Goal: Task Accomplishment & Management: Use online tool/utility

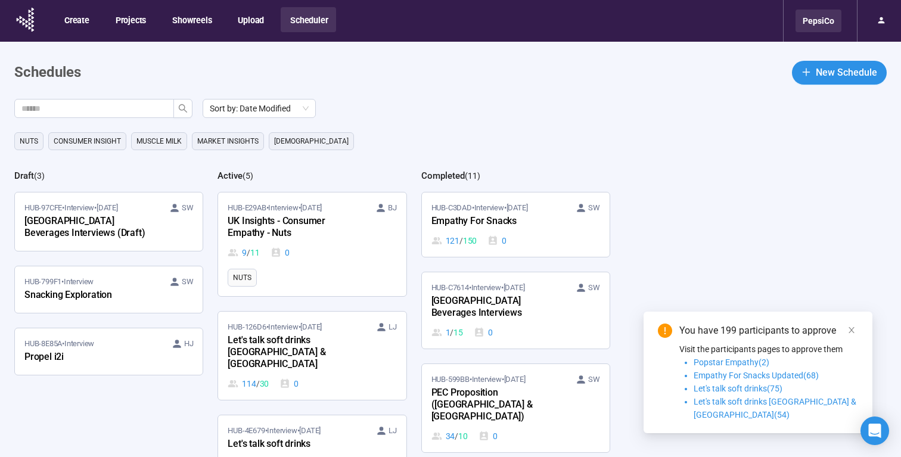
click at [827, 21] on div "PepsiCo" at bounding box center [819, 21] width 46 height 23
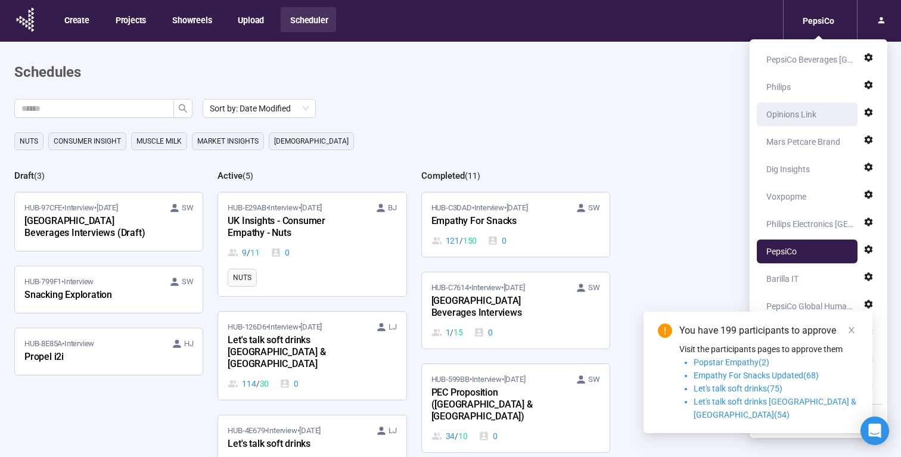
click at [794, 116] on div "Opinions Link" at bounding box center [791, 115] width 50 height 24
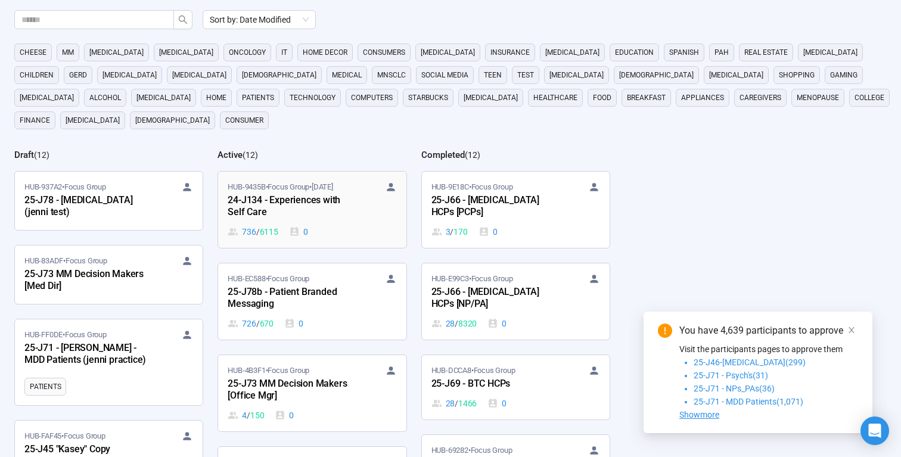
scroll to position [122, 0]
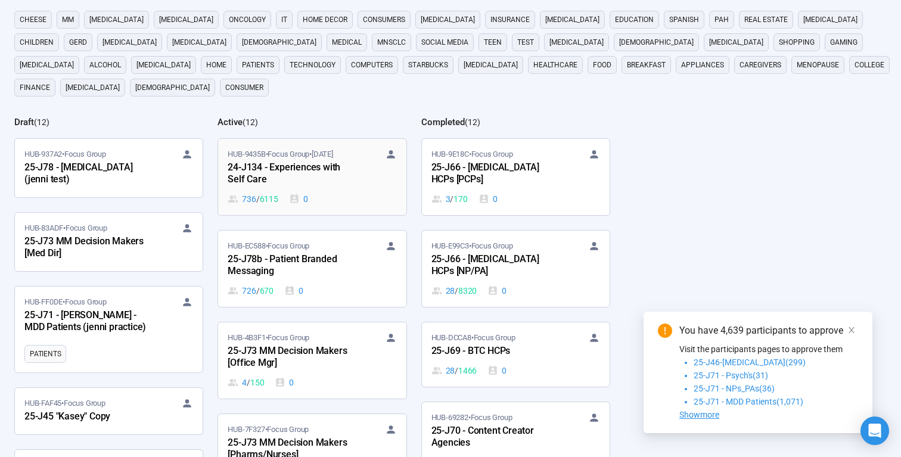
click at [334, 166] on div "24-J134 - Experiences with Self Care" at bounding box center [293, 173] width 131 height 27
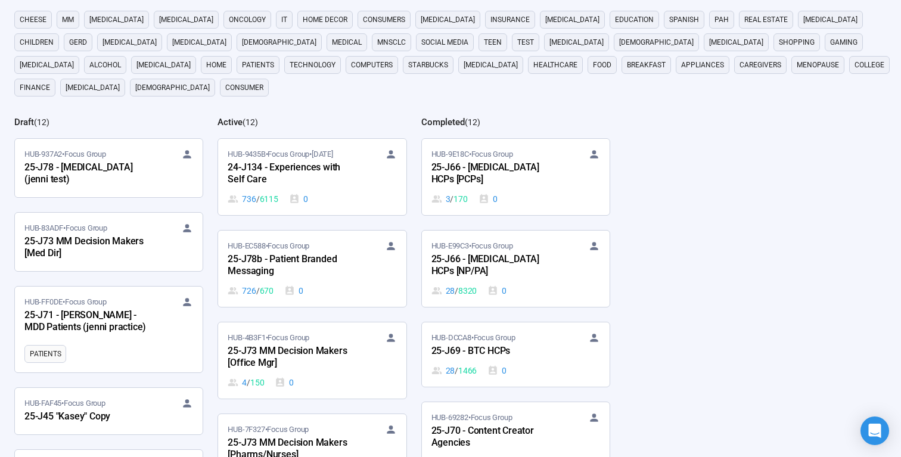
scroll to position [243, 0]
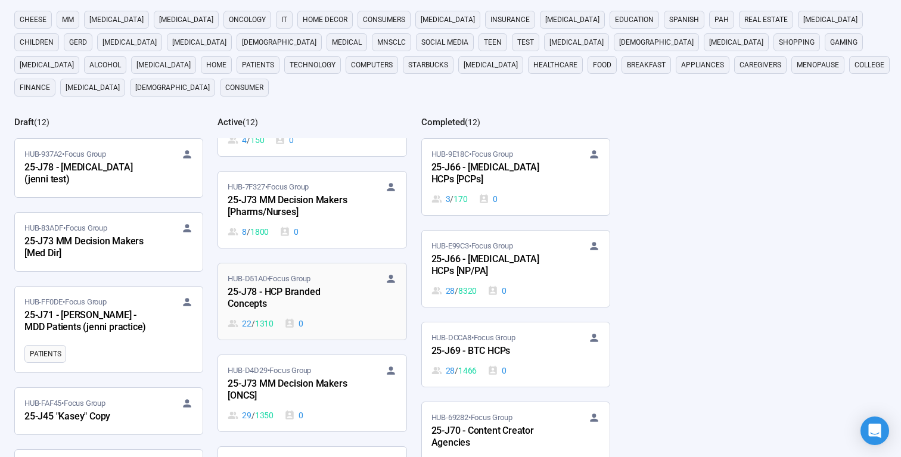
click at [306, 285] on div "25-J78 - HCP Branded Concepts" at bounding box center [293, 298] width 131 height 27
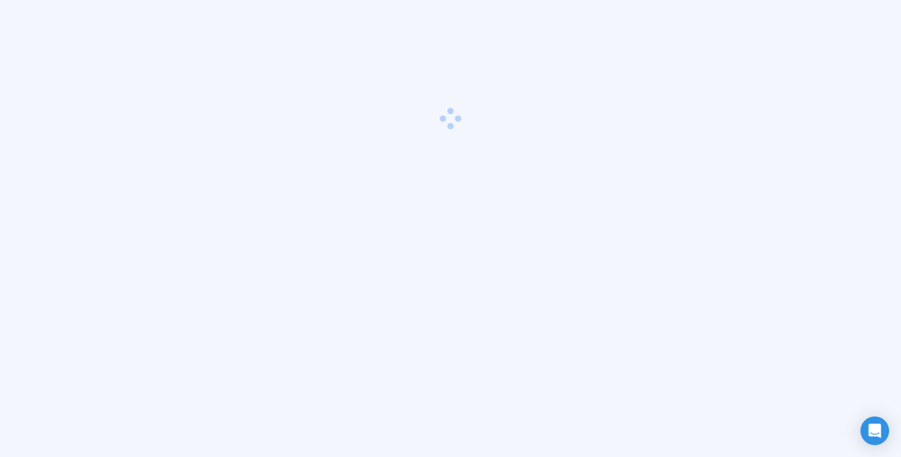
scroll to position [42, 0]
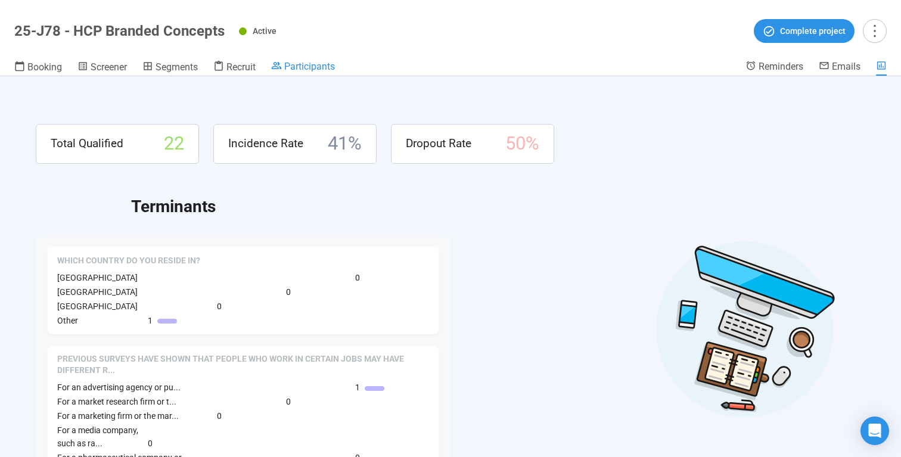
click at [325, 68] on span "Participants" at bounding box center [309, 66] width 51 height 11
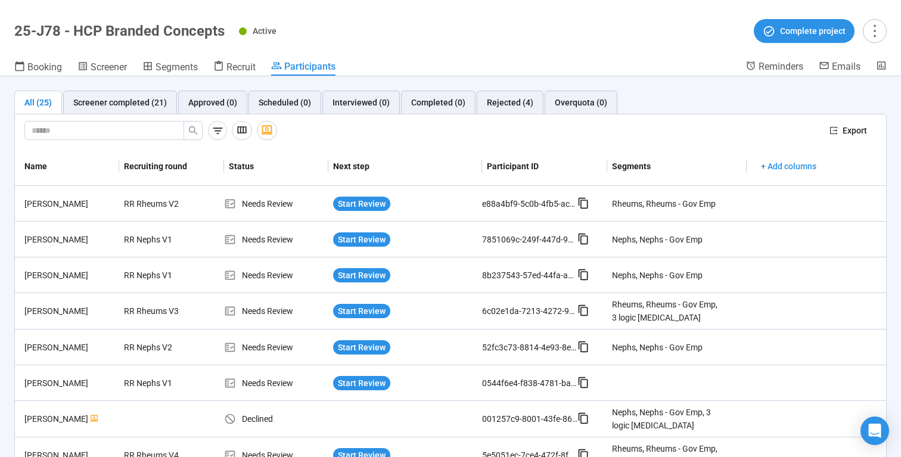
click at [761, 135] on div at bounding box center [422, 130] width 796 height 19
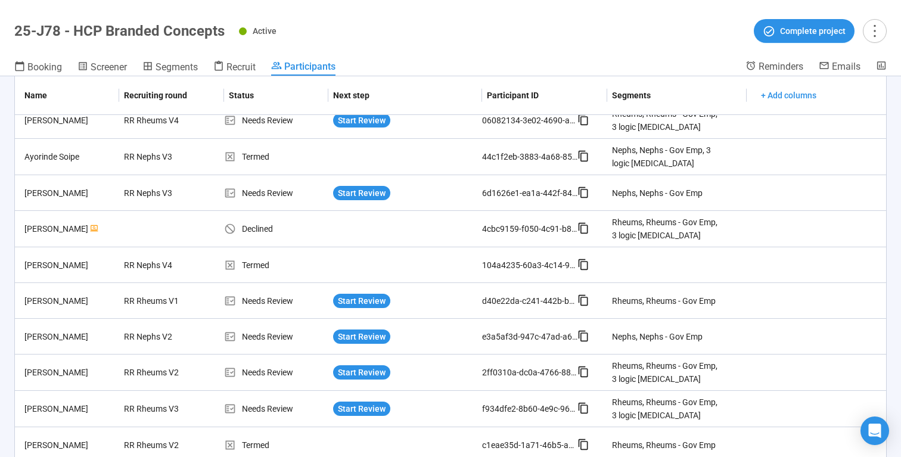
scroll to position [2, 0]
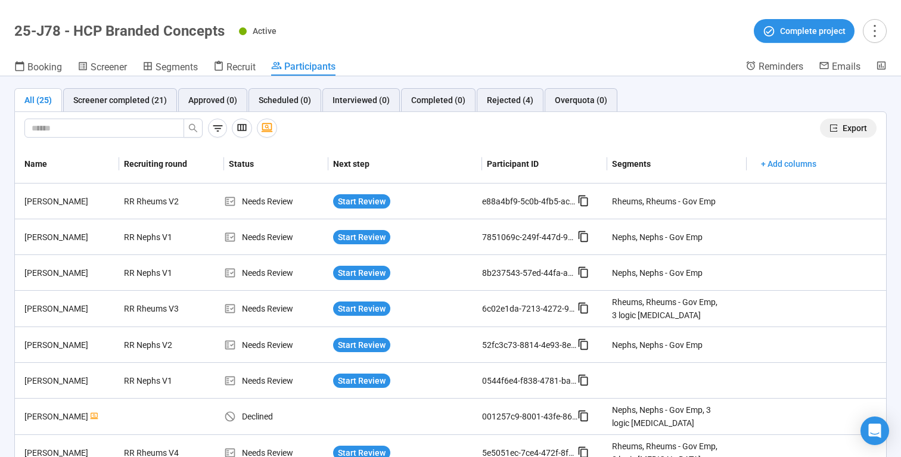
click at [849, 124] on span "Export" at bounding box center [855, 128] width 24 height 13
click at [125, 67] on span "Screener" at bounding box center [109, 66] width 36 height 11
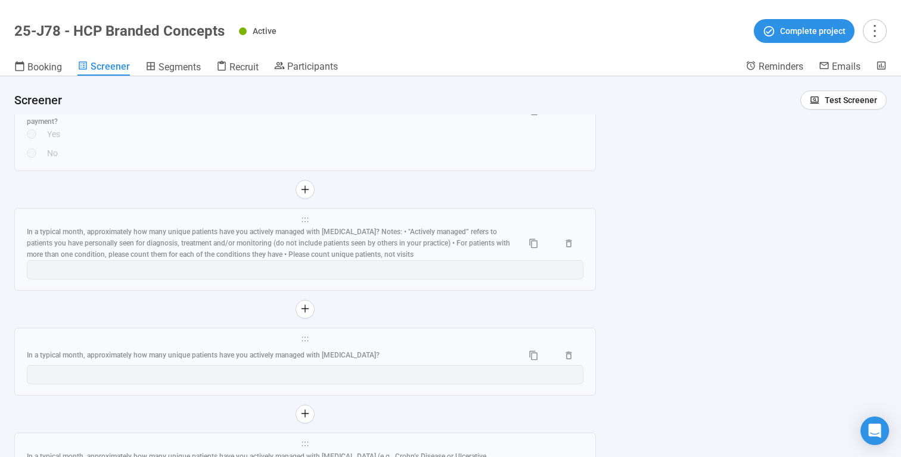
scroll to position [7312, 0]
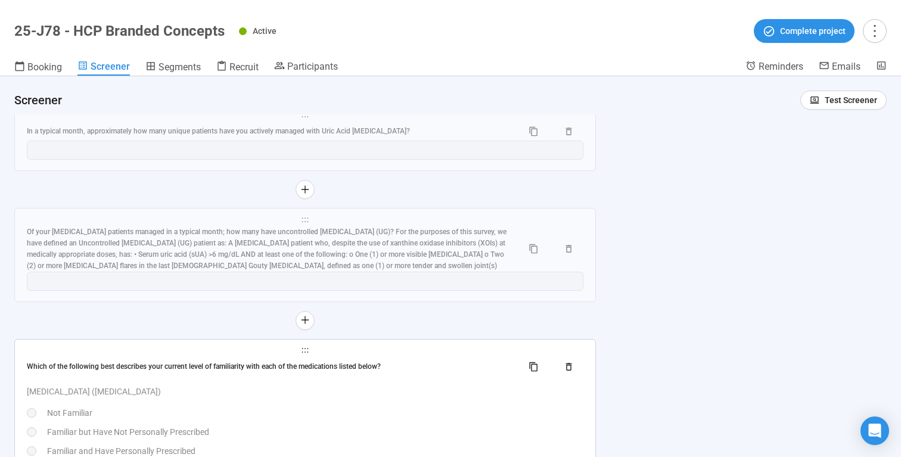
click at [394, 355] on span "holder" at bounding box center [305, 350] width 557 height 8
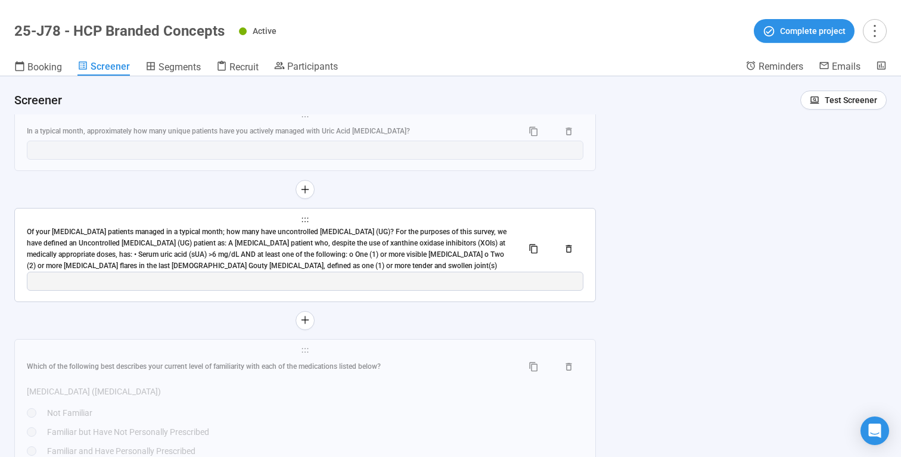
click at [417, 271] on div "Of your [MEDICAL_DATA] patients managed in a typical month; how many have uncon…" at bounding box center [270, 248] width 486 height 45
click at [0, 0] on span "Number" at bounding box center [0, 0] width 0 height 0
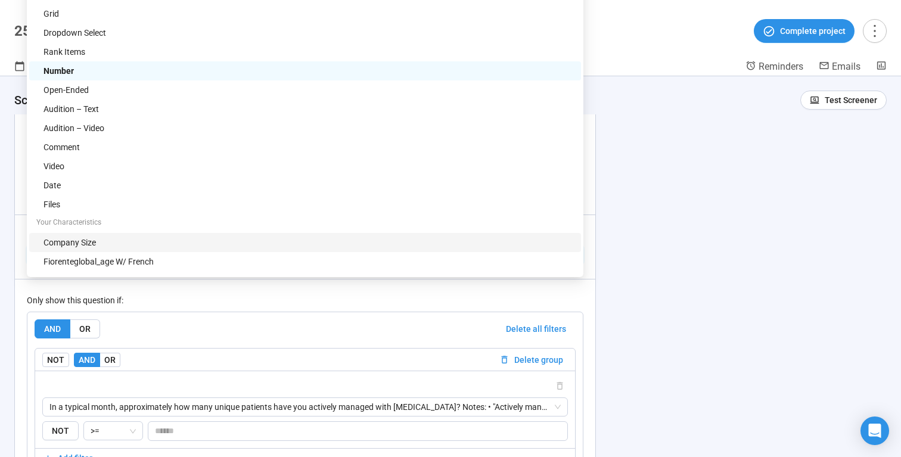
click at [740, 254] on div "**********" at bounding box center [450, 266] width 901 height 381
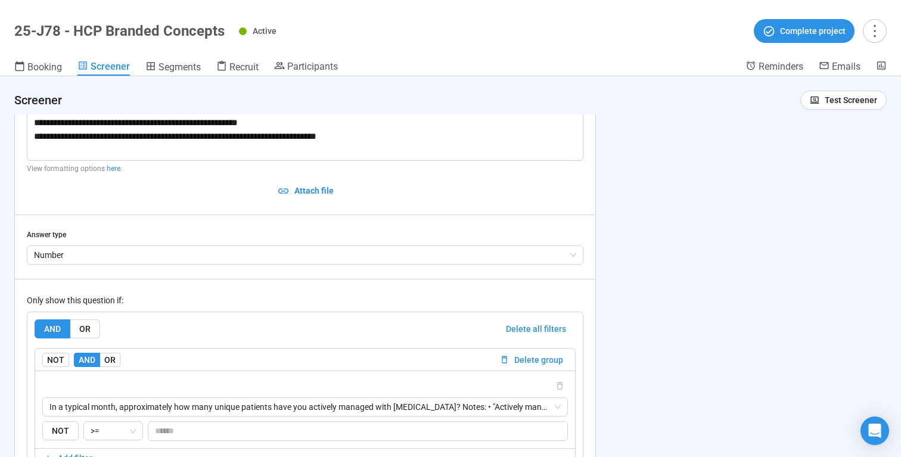
click at [481, 234] on div "**********" at bounding box center [305, 280] width 557 height 534
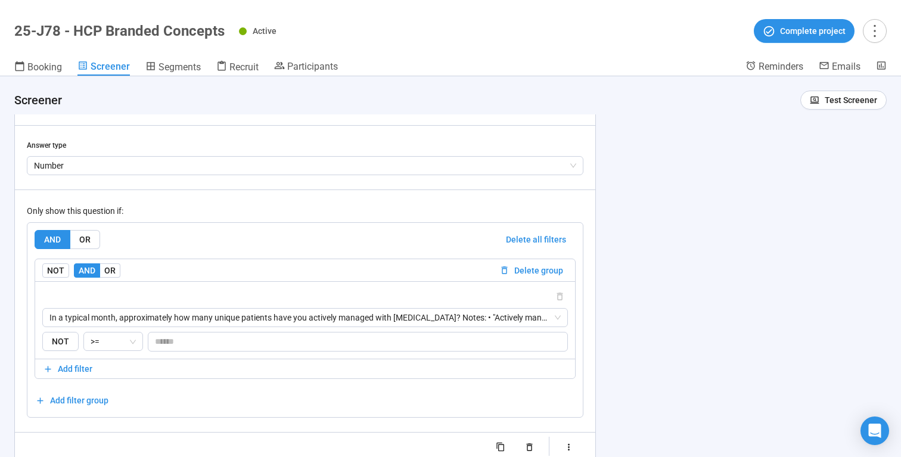
scroll to position [7431, 0]
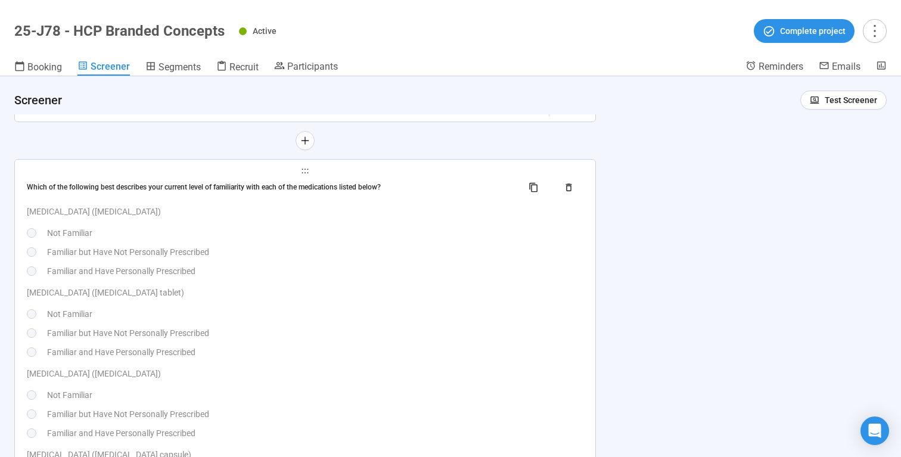
click at [393, 240] on div "Not Familiar" at bounding box center [315, 232] width 536 height 13
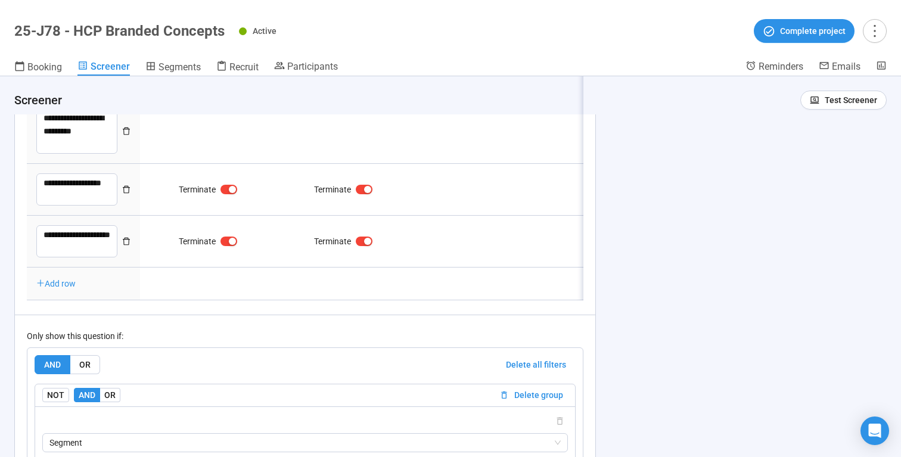
type textarea "**********"
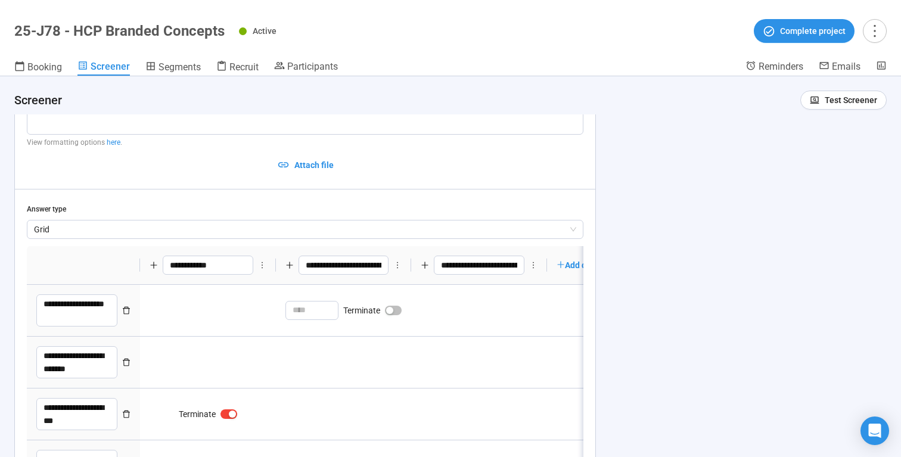
scroll to position [7394, 0]
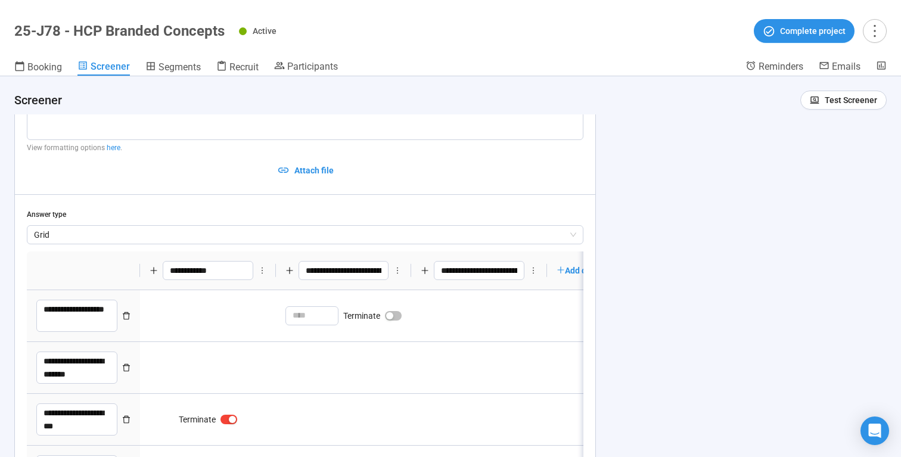
click at [647, 247] on div "**********" at bounding box center [450, 266] width 901 height 381
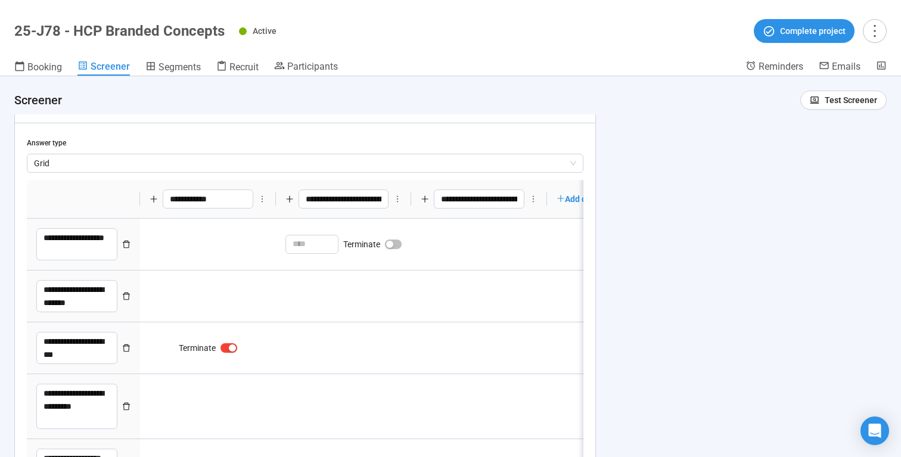
scroll to position [7490, 0]
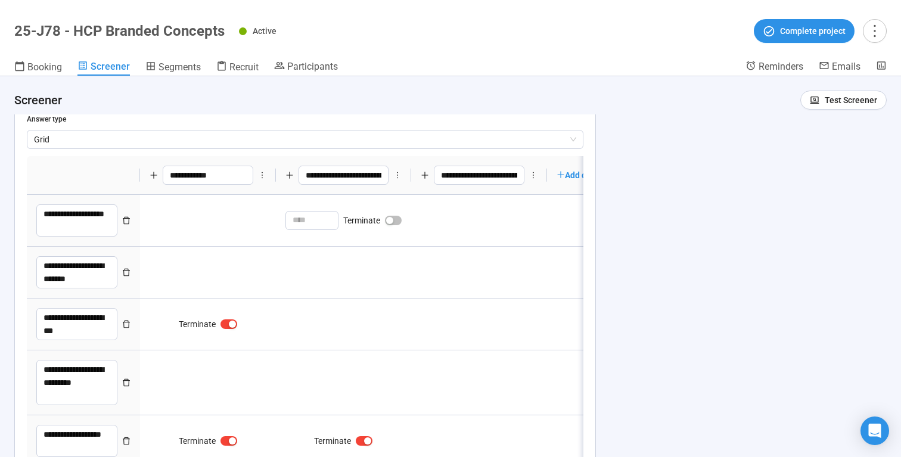
click at [95, 66] on span "Screener" at bounding box center [110, 66] width 39 height 11
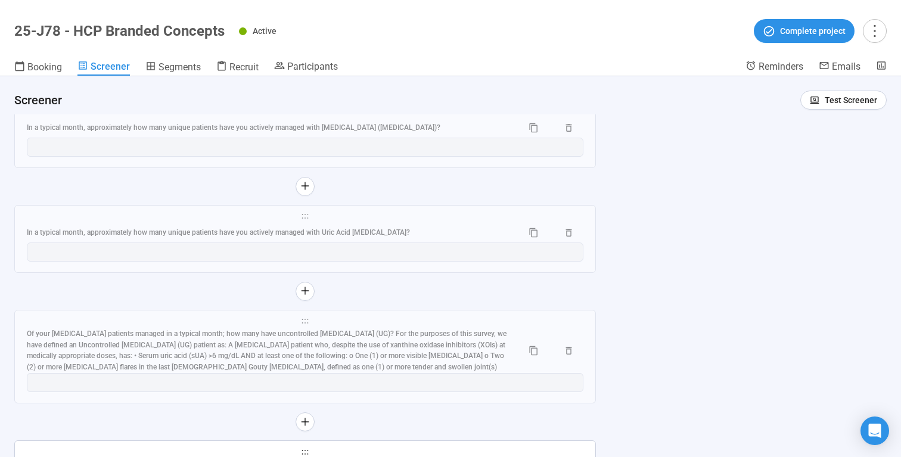
scroll to position [6345, 0]
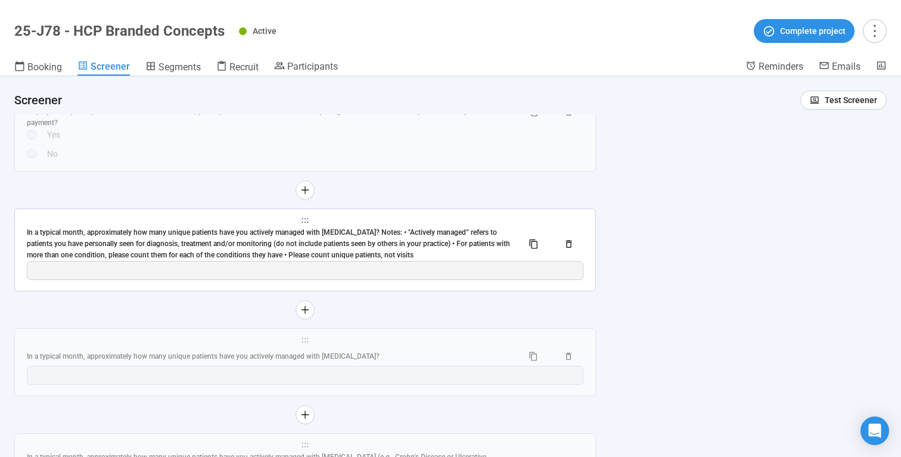
click at [253, 225] on span "holder" at bounding box center [305, 220] width 557 height 8
click at [249, 261] on div "In a typical month, approximately how many unique patients have you actively ma…" at bounding box center [270, 244] width 486 height 34
click at [0, 0] on div "Question" at bounding box center [0, 0] width 0 height 0
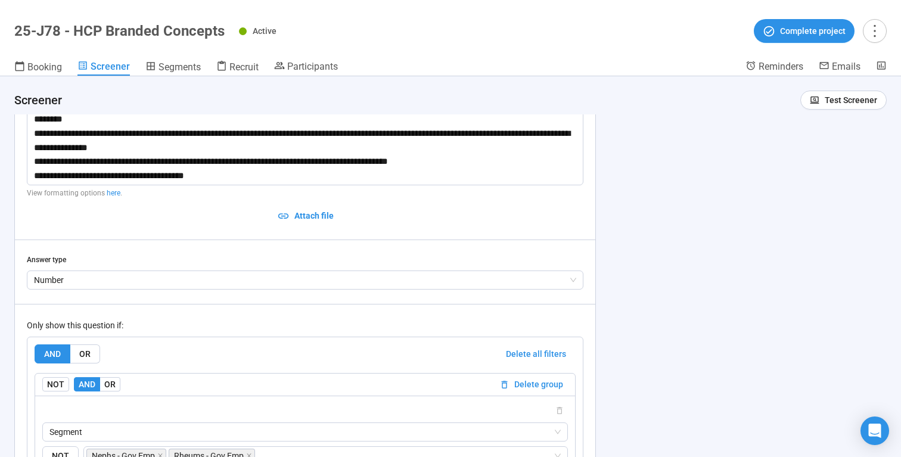
scroll to position [6511, 0]
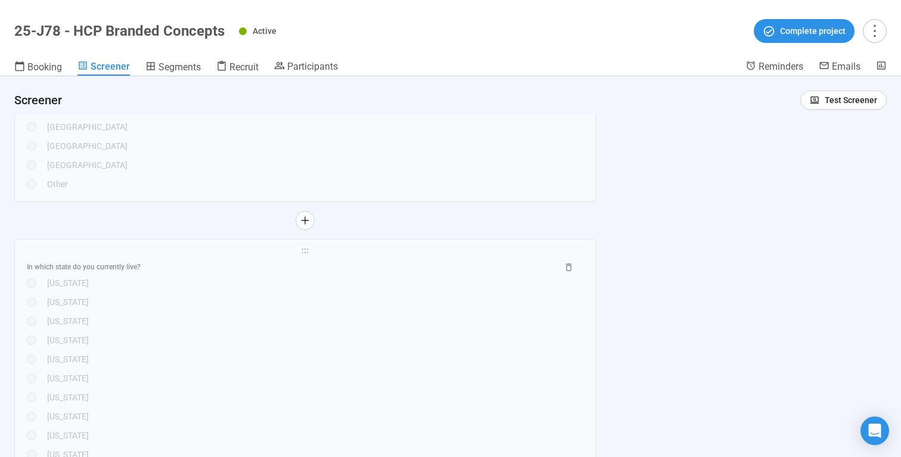
scroll to position [7679, 0]
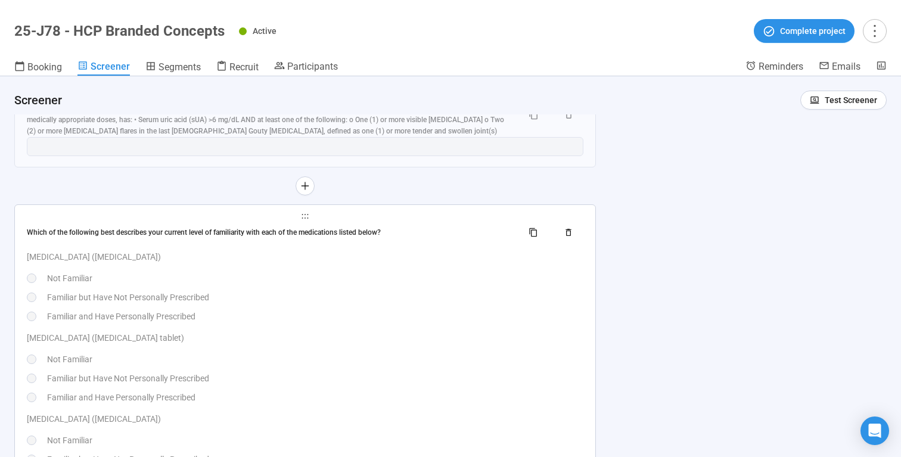
click at [372, 221] on span "holder" at bounding box center [305, 216] width 557 height 8
click at [414, 263] on p "[MEDICAL_DATA] ([MEDICAL_DATA])" at bounding box center [305, 256] width 557 height 13
click at [0, 0] on td at bounding box center [0, 0] width 0 height 0
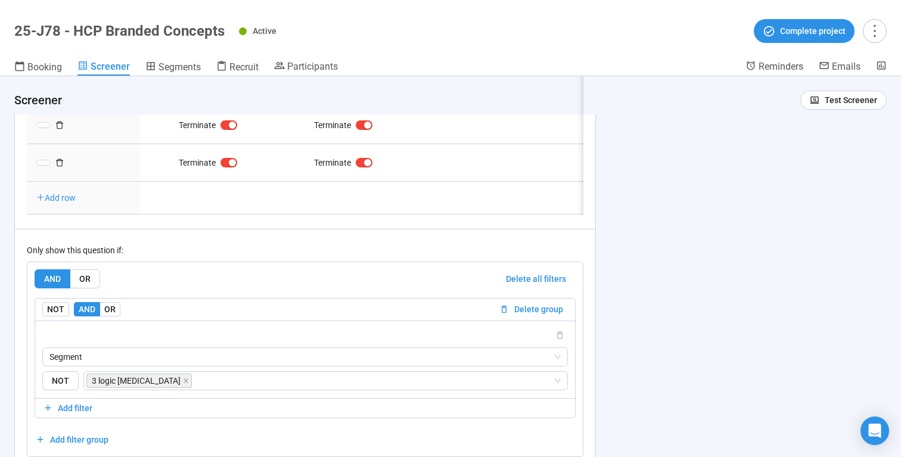
type textarea "**********"
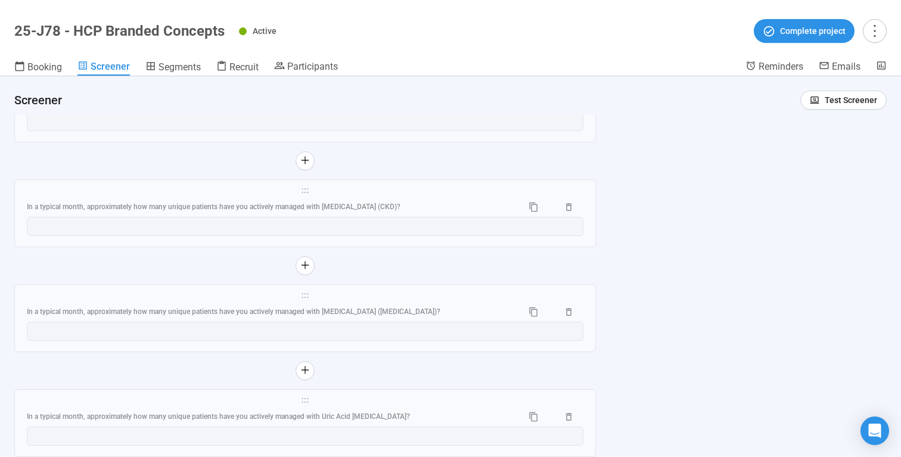
scroll to position [6443, 0]
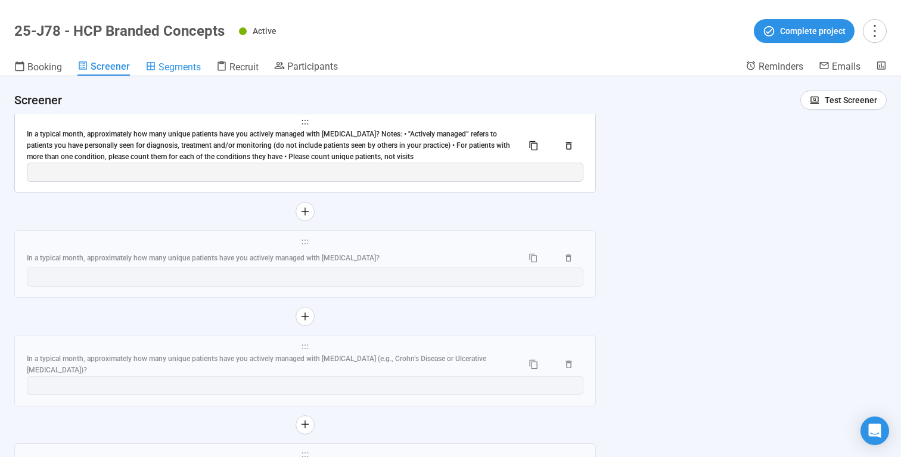
click at [180, 61] on span "Segments" at bounding box center [180, 66] width 42 height 11
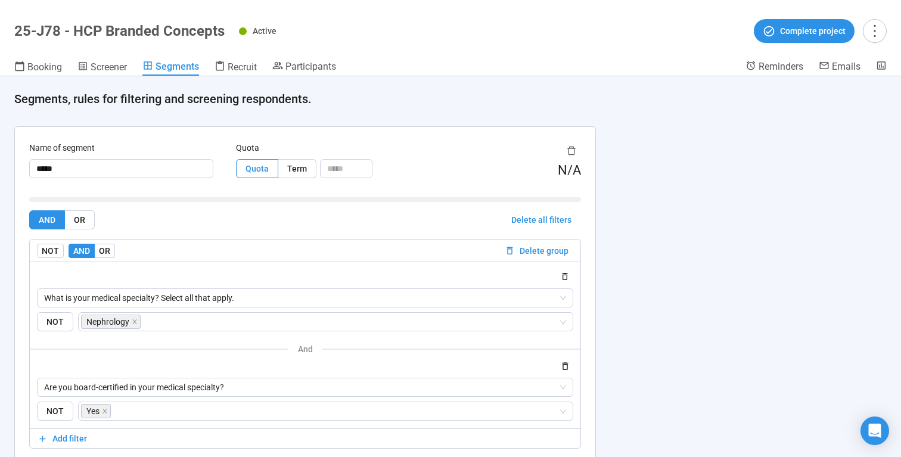
scroll to position [1911, 0]
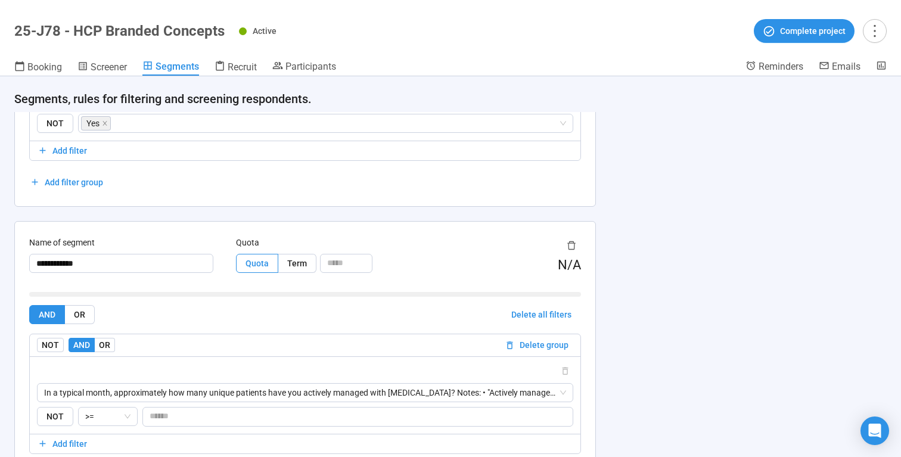
click at [662, 319] on div "**********" at bounding box center [450, 266] width 901 height 381
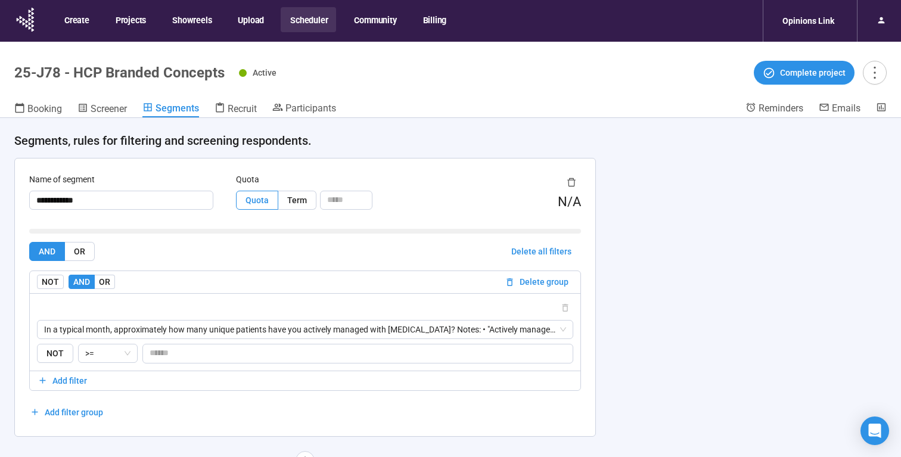
scroll to position [24, 0]
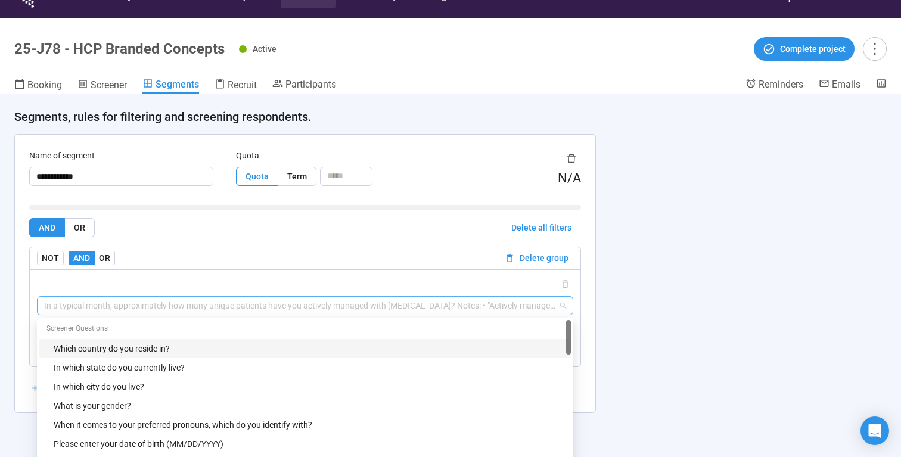
click at [549, 306] on span "In a typical month, approximately how many unique patients have you actively ma…" at bounding box center [305, 306] width 522 height 18
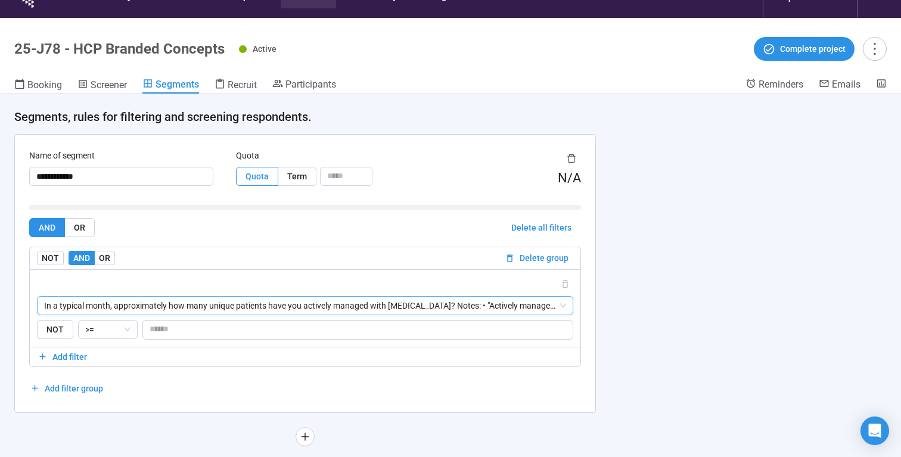
click at [655, 309] on div "**********" at bounding box center [450, 284] width 901 height 381
click at [248, 85] on span "Recruit" at bounding box center [242, 84] width 29 height 11
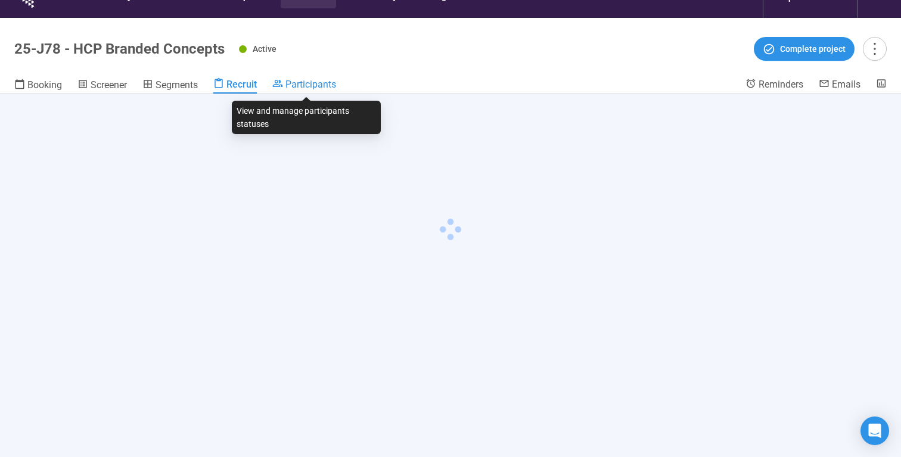
click at [291, 85] on span "Participants" at bounding box center [310, 84] width 51 height 11
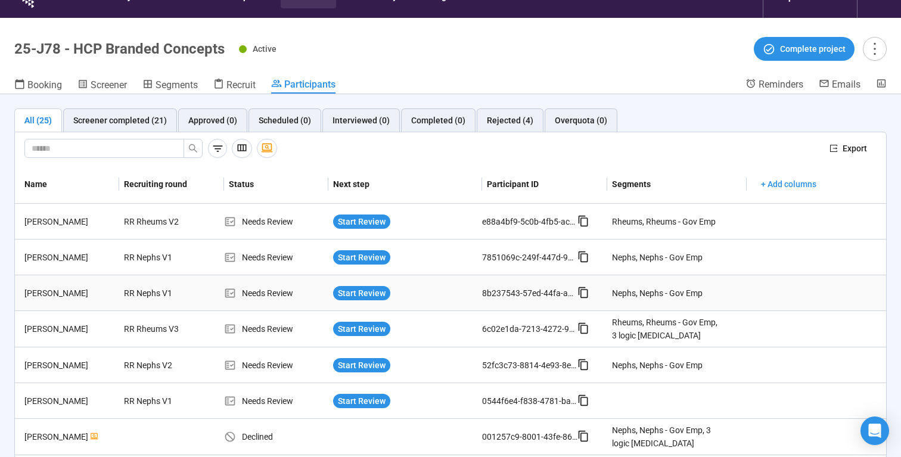
scroll to position [42, 0]
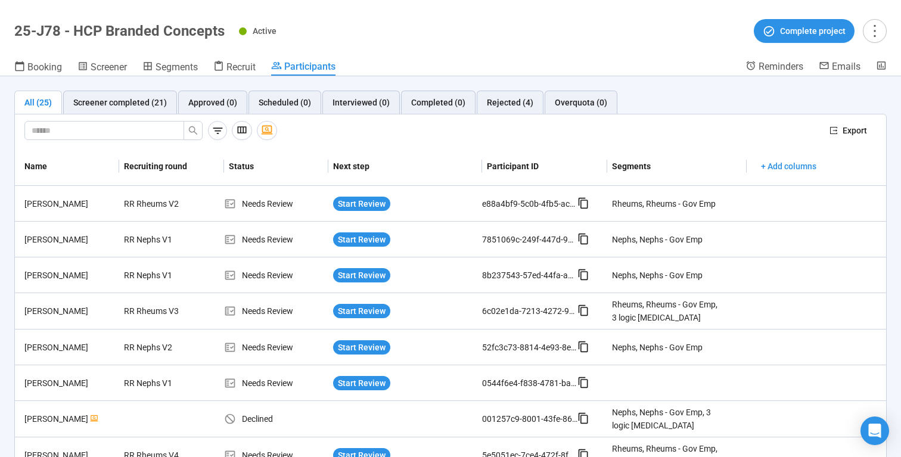
click at [565, 149] on th "Participant ID" at bounding box center [545, 166] width 126 height 39
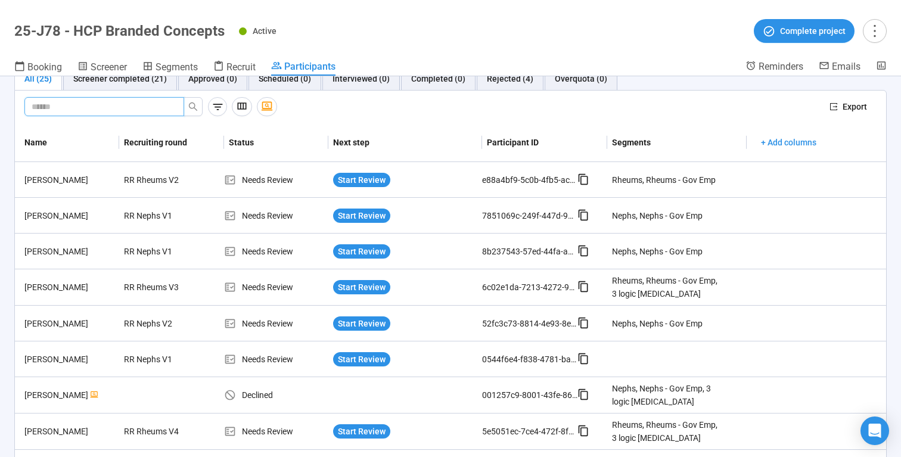
click at [119, 105] on input "text" at bounding box center [100, 106] width 136 height 13
paste input "**********"
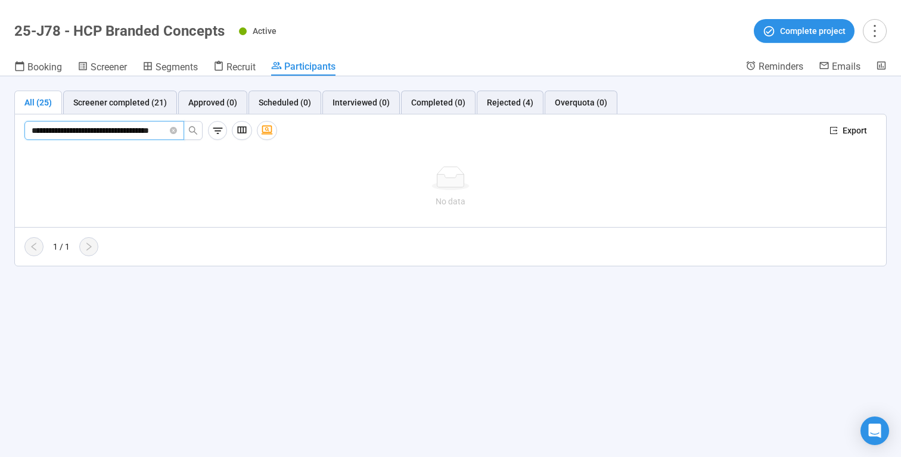
scroll to position [0, 0]
drag, startPoint x: 105, startPoint y: 130, endPoint x: 14, endPoint y: 130, distance: 90.6
click at [14, 130] on div "**********" at bounding box center [450, 190] width 873 height 153
click at [44, 129] on input "**********" at bounding box center [100, 130] width 136 height 13
drag, startPoint x: 45, startPoint y: 130, endPoint x: 11, endPoint y: 130, distance: 34.0
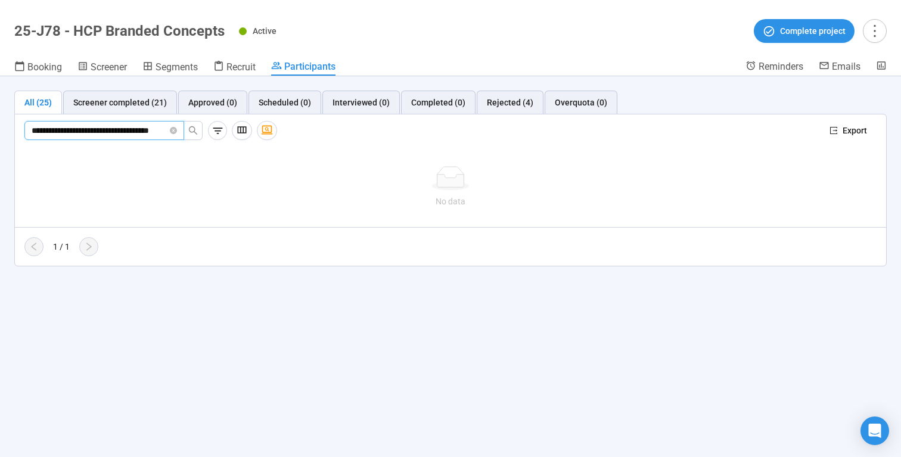
click at [11, 130] on div "**********" at bounding box center [450, 178] width 901 height 204
type input "**********"
drag, startPoint x: 148, startPoint y: 131, endPoint x: 204, endPoint y: 131, distance: 55.4
click at [204, 131] on div "**********" at bounding box center [422, 130] width 796 height 19
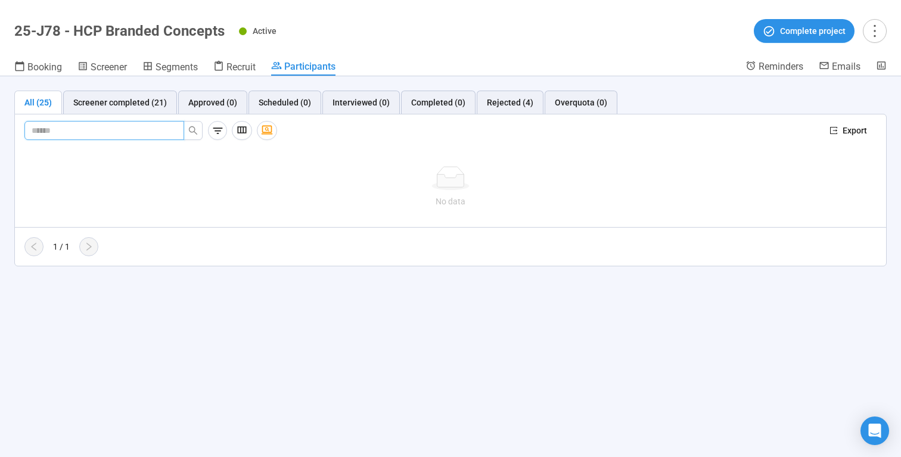
scroll to position [0, 0]
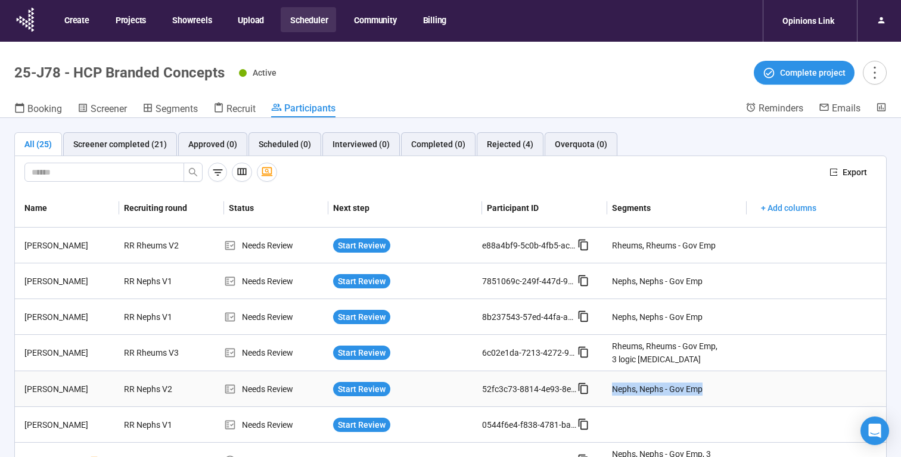
drag, startPoint x: 704, startPoint y: 389, endPoint x: 607, endPoint y: 395, distance: 97.3
click at [607, 395] on div "Nephs, Nephs - Gov Emp" at bounding box center [666, 389] width 119 height 23
drag, startPoint x: 77, startPoint y: 390, endPoint x: 21, endPoint y: 387, distance: 56.7
click at [21, 387] on div "[PERSON_NAME]" at bounding box center [70, 389] width 100 height 13
drag, startPoint x: 715, startPoint y: 388, endPoint x: 610, endPoint y: 384, distance: 105.6
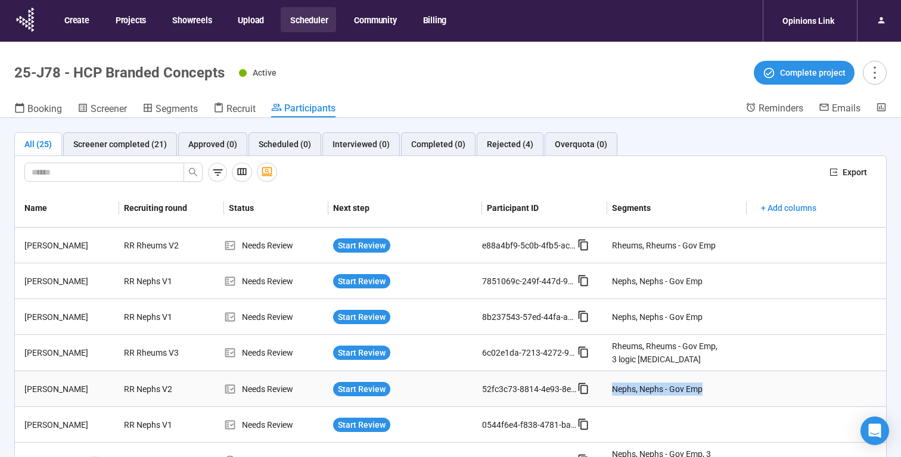
click at [610, 384] on div "Nephs, Nephs - Gov Emp" at bounding box center [666, 389] width 119 height 23
copy div "Nephs, Nephs - Gov Emp"
click at [187, 108] on span "Segments" at bounding box center [177, 108] width 42 height 11
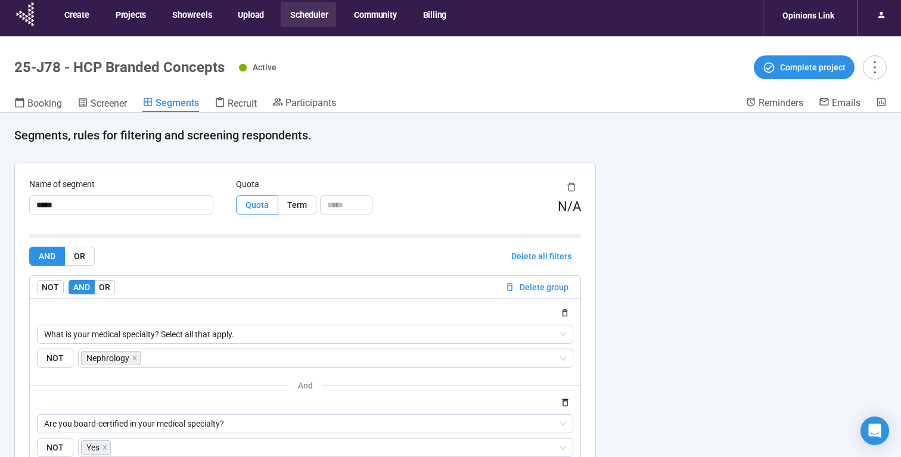
scroll to position [42, 0]
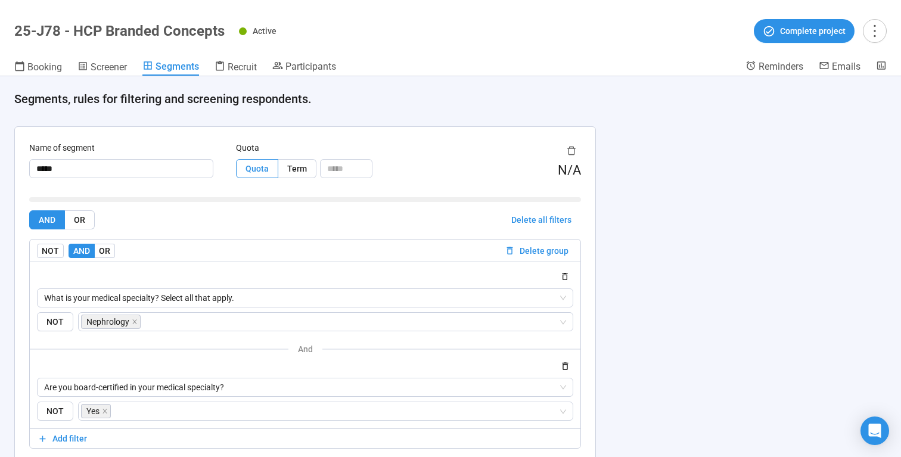
click at [830, 181] on div "**********" at bounding box center [450, 266] width 901 height 381
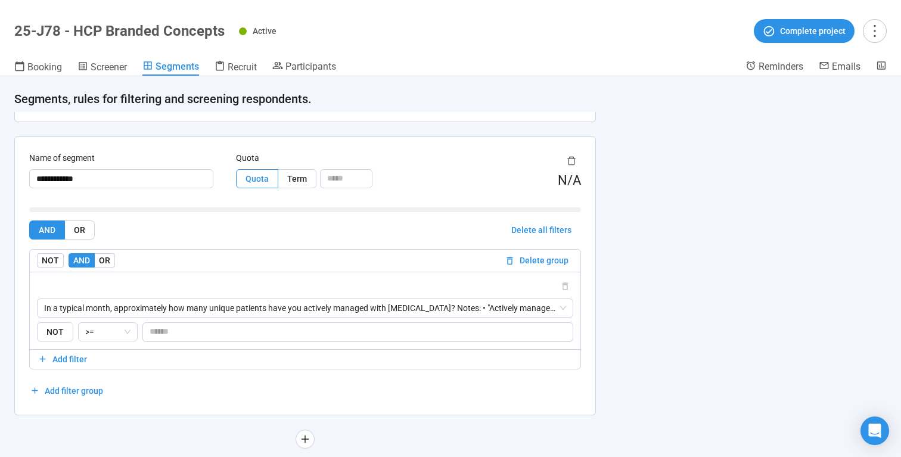
scroll to position [2019, 0]
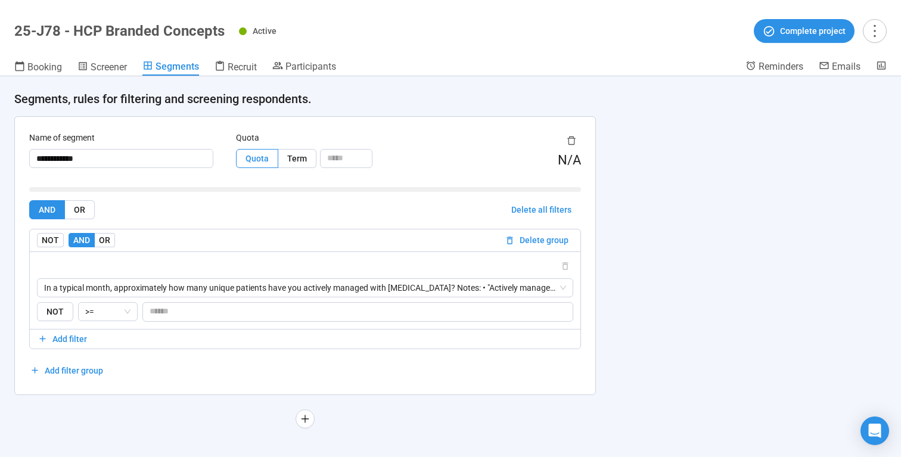
click at [653, 234] on div "**********" at bounding box center [450, 266] width 901 height 381
click at [317, 67] on span "Participants" at bounding box center [310, 66] width 51 height 11
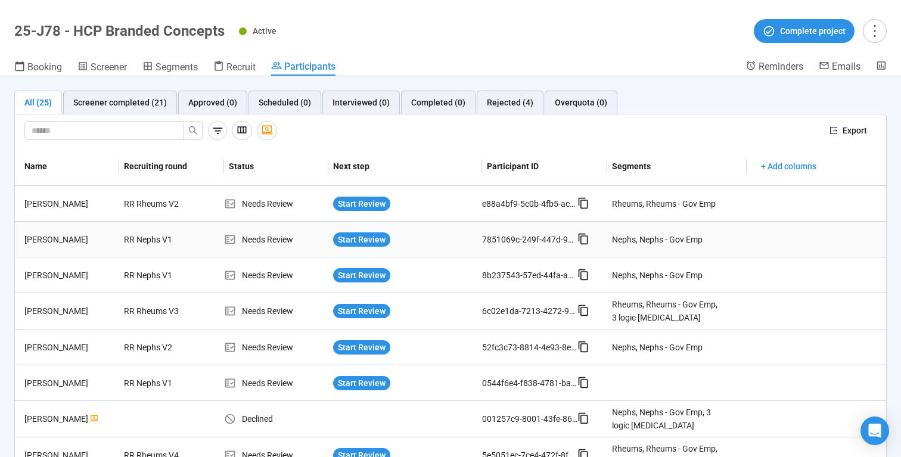
click at [849, 231] on td at bounding box center [816, 240] width 139 height 36
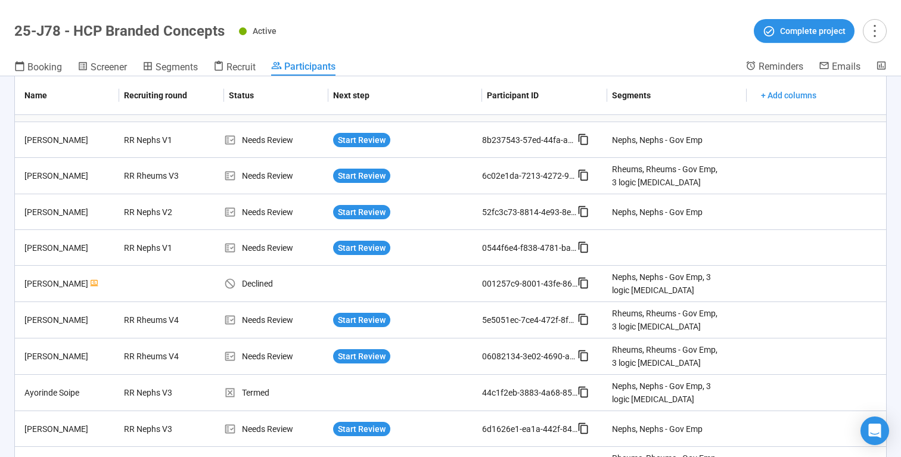
scroll to position [143, 0]
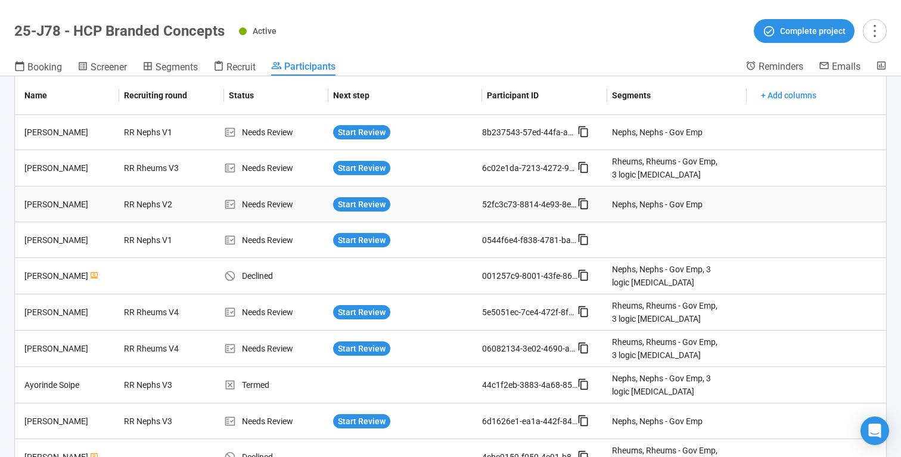
drag, startPoint x: 47, startPoint y: 203, endPoint x: 103, endPoint y: 203, distance: 56.0
click at [54, 203] on div "[PERSON_NAME]" at bounding box center [70, 204] width 100 height 13
click at [231, 202] on icon at bounding box center [230, 204] width 12 height 12
click at [356, 204] on span "Start Review" at bounding box center [362, 204] width 48 height 13
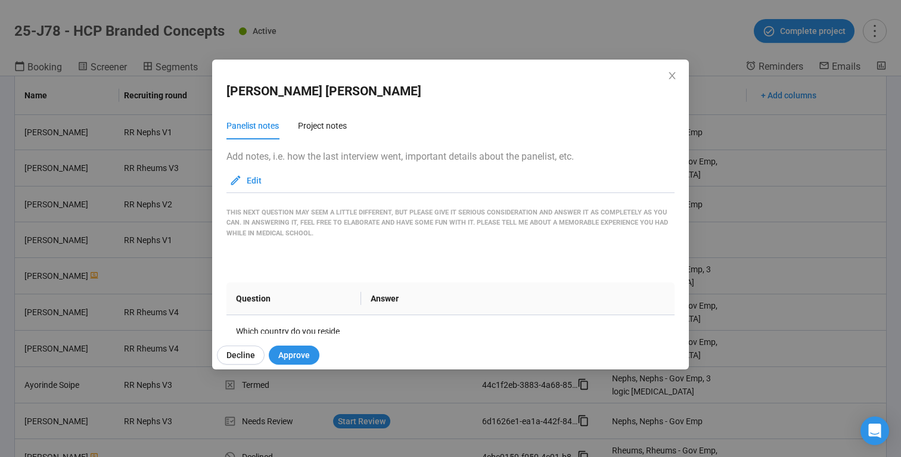
click at [529, 182] on footer "Edit" at bounding box center [450, 180] width 448 height 14
click at [489, 285] on th "Answer" at bounding box center [518, 299] width 314 height 33
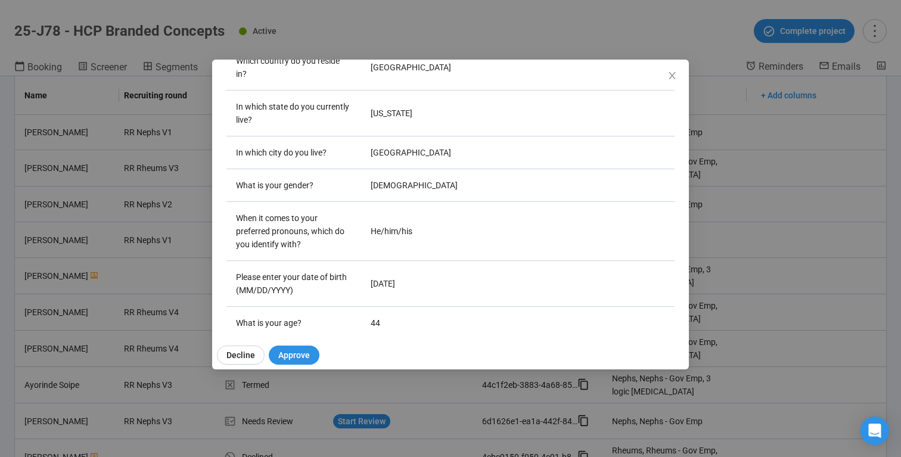
scroll to position [405, 0]
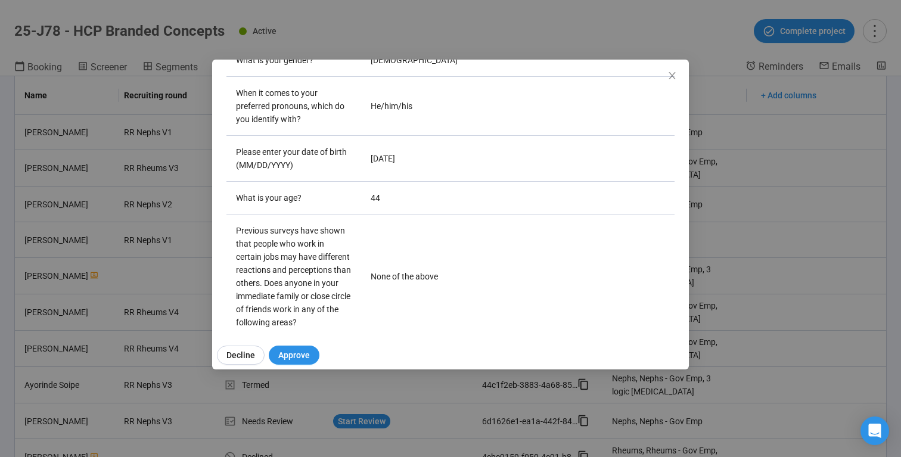
drag, startPoint x: 446, startPoint y: 308, endPoint x: 445, endPoint y: 338, distance: 29.8
click at [445, 338] on div "Brent Portz Panelist notes Project notes Add notes, i.e. how the last interview…" at bounding box center [450, 215] width 477 height 310
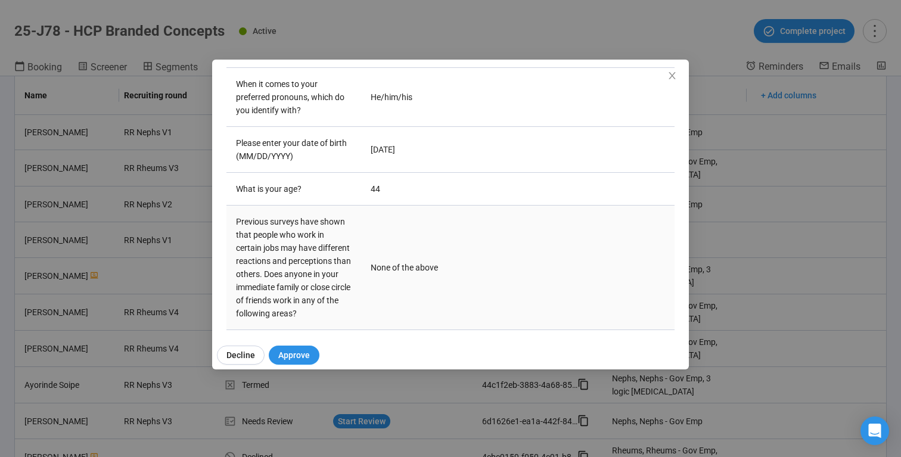
click at [486, 267] on td "None of the above" at bounding box center [518, 268] width 314 height 125
click at [674, 110] on td "He/him/his" at bounding box center [518, 97] width 314 height 59
drag, startPoint x: 687, startPoint y: 113, endPoint x: 663, endPoint y: 146, distance: 40.7
click at [663, 146] on div "Brent Portz Panelist notes Project notes Add notes, i.e. how the last interview…" at bounding box center [450, 197] width 477 height 274
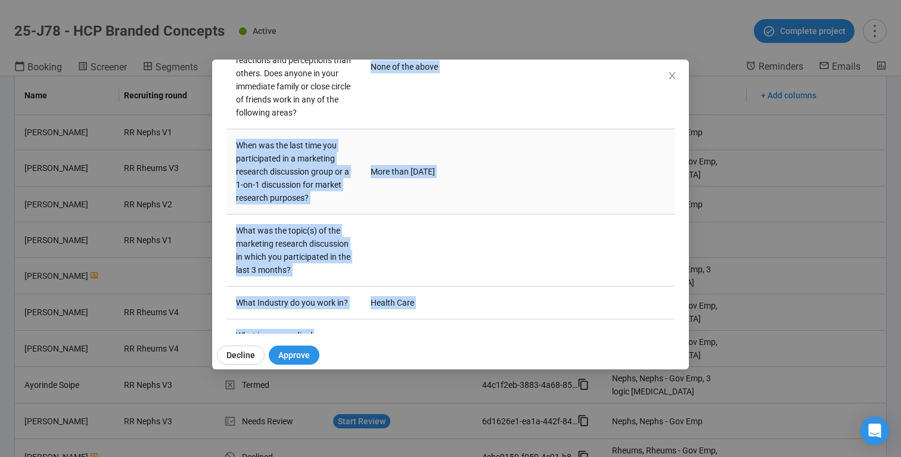
scroll to position [645, 0]
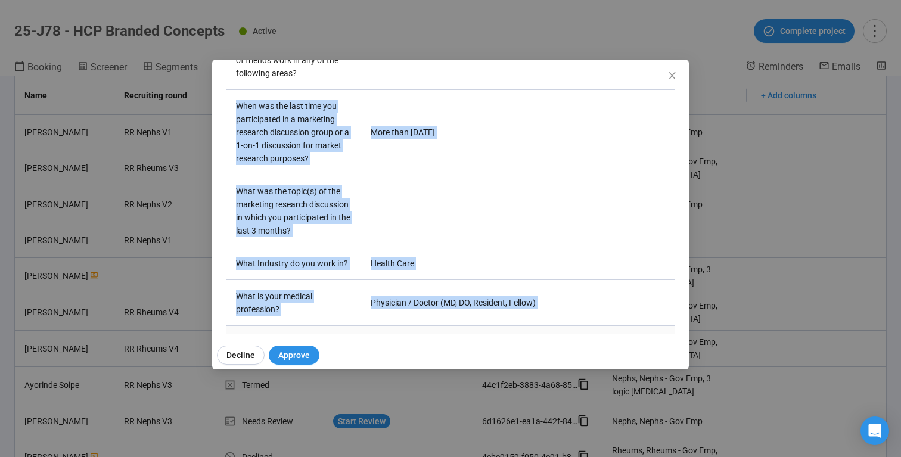
drag, startPoint x: 575, startPoint y: 245, endPoint x: 575, endPoint y: 326, distance: 81.1
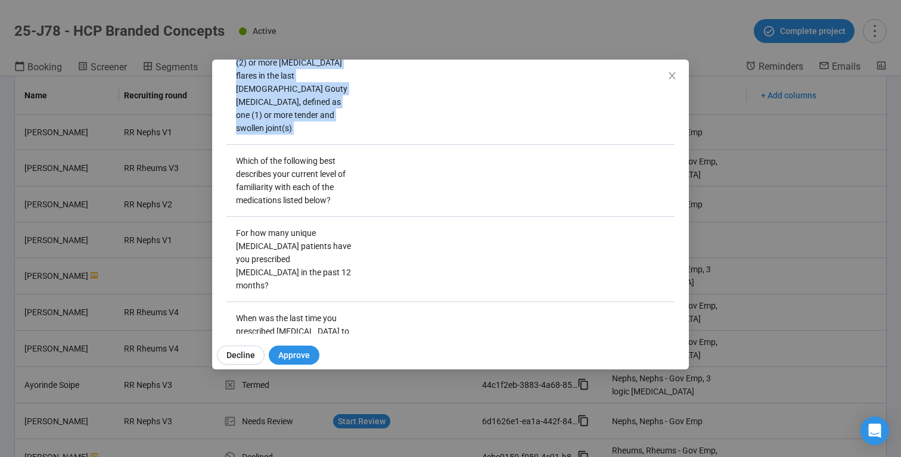
scroll to position [2782, 0]
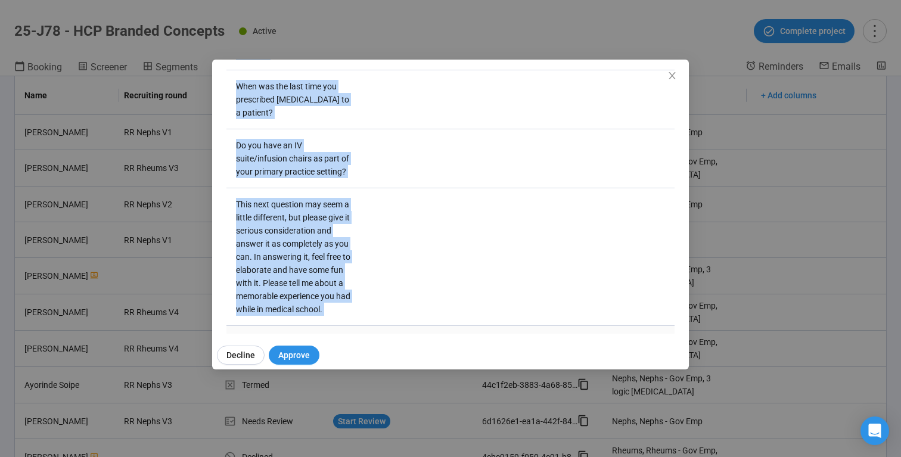
drag, startPoint x: 507, startPoint y: 271, endPoint x: 507, endPoint y: 315, distance: 43.5
click at [671, 76] on icon "close" at bounding box center [672, 75] width 7 height 7
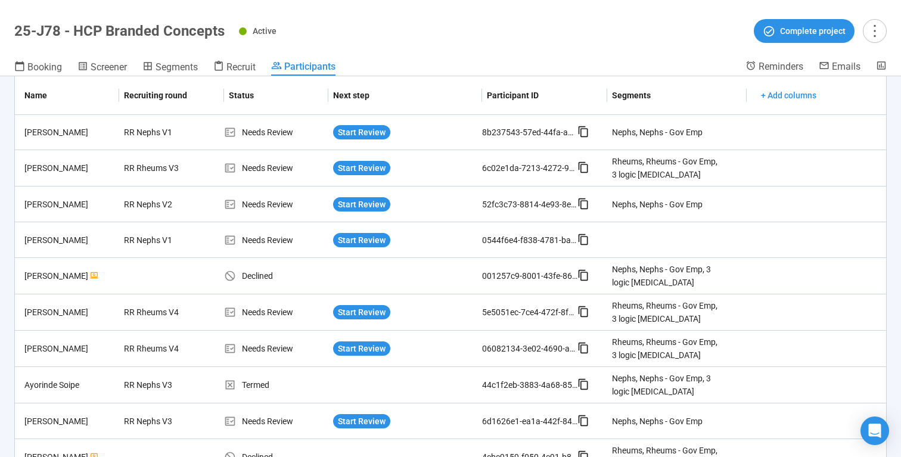
click at [589, 58] on header "25-J78 - HCP Branded Concepts Active Complete project Booking Screener Segments…" at bounding box center [450, 38] width 901 height 76
click at [654, 322] on div "Rheums, Rheums - Gov Emp, 3 logic [MEDICAL_DATA]" at bounding box center [667, 312] width 110 height 26
click at [671, 321] on div "Rheums, Rheums - Gov Emp, 3 logic [MEDICAL_DATA]" at bounding box center [667, 312] width 110 height 26
click at [169, 66] on span "Segments" at bounding box center [177, 66] width 42 height 11
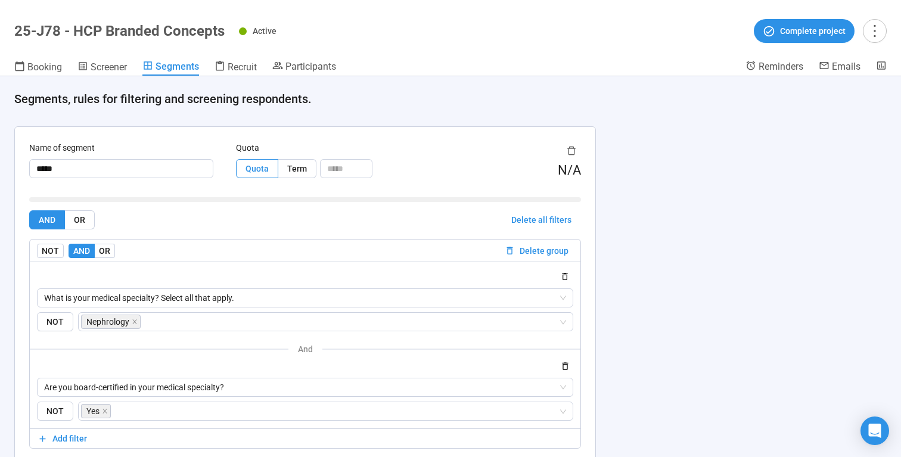
click at [386, 207] on form "Name of segment ***** Quota Quota Term N/A AND OR Delete all filters NOT AND OR…" at bounding box center [305, 310] width 552 height 339
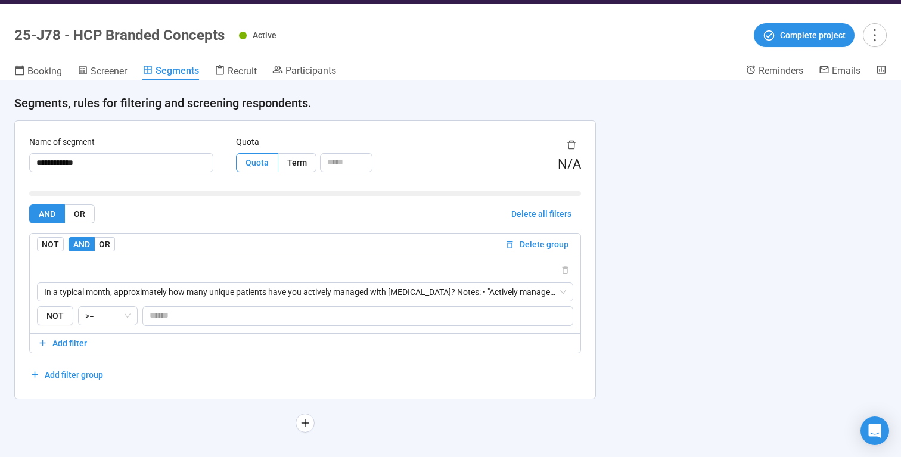
scroll to position [42, 0]
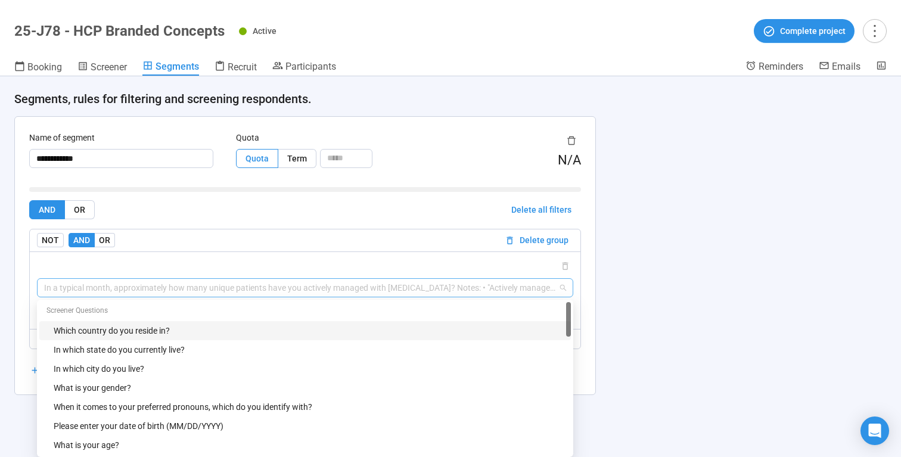
click at [376, 286] on span "In a typical month, approximately how many unique patients have you actively ma…" at bounding box center [305, 288] width 522 height 18
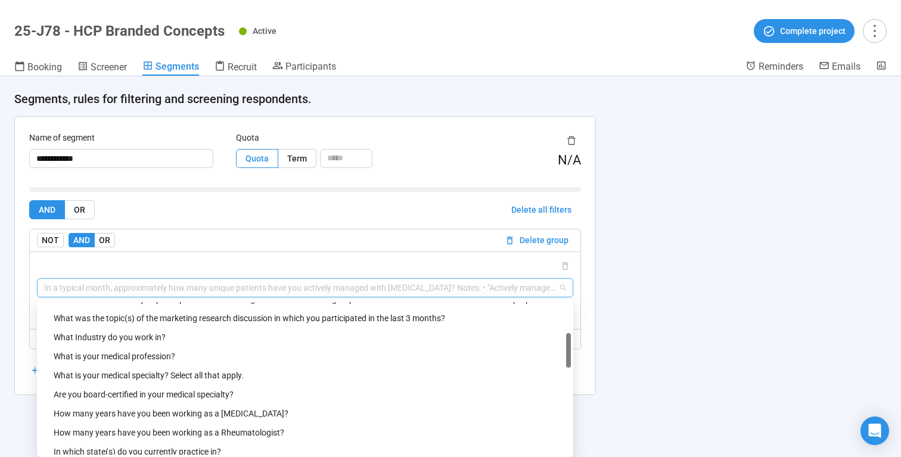
drag, startPoint x: 570, startPoint y: 327, endPoint x: 569, endPoint y: 355, distance: 28.0
click at [569, 355] on div at bounding box center [568, 350] width 5 height 35
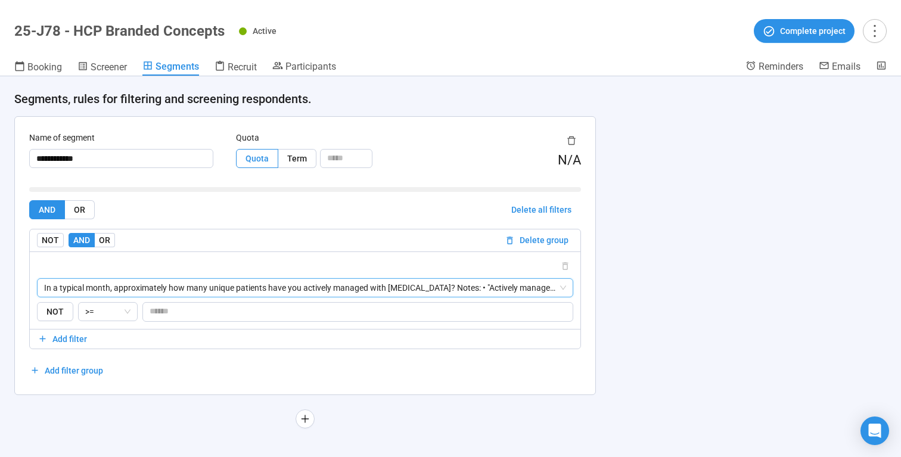
click at [659, 302] on div "**********" at bounding box center [450, 266] width 901 height 381
